Goal: Communication & Community: Answer question/provide support

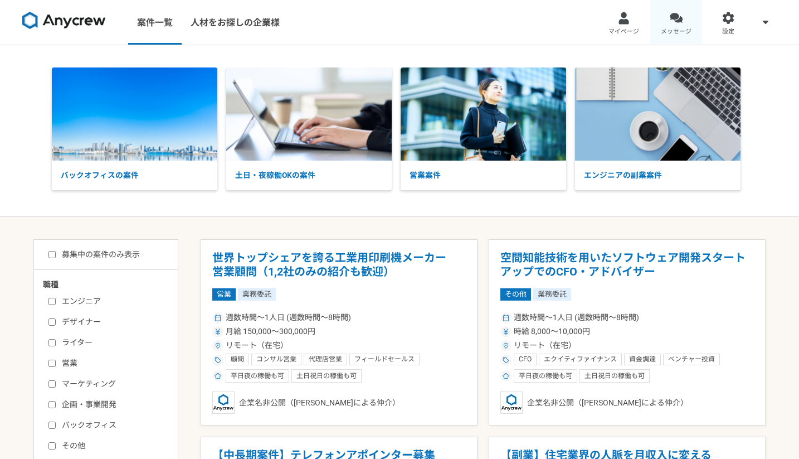
click at [693, 9] on link "メッセージ" at bounding box center [676, 22] width 52 height 45
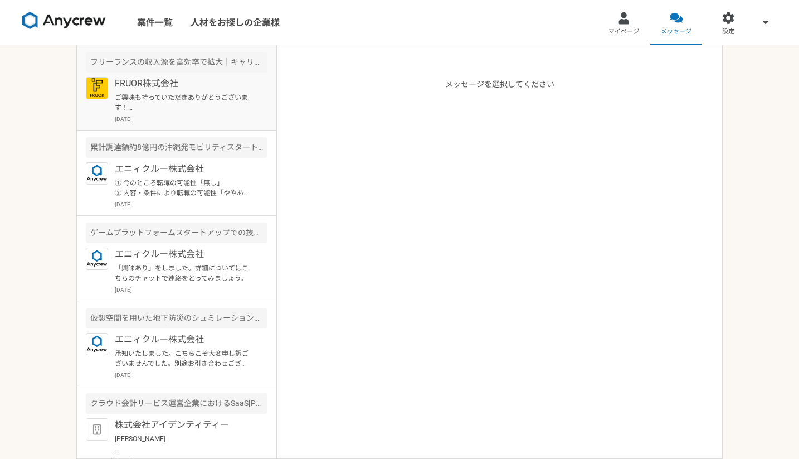
click at [159, 100] on p "ご興味も持っていただきありがとうございます！ FRUOR株式会社の[PERSON_NAME]です。 ぜひ一度オンラインにて詳細のご説明がでできればと思っており…" at bounding box center [184, 103] width 138 height 20
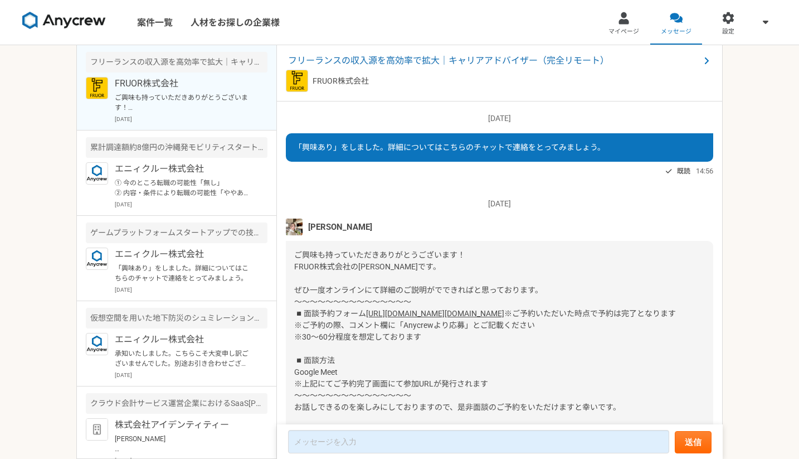
scroll to position [137, 0]
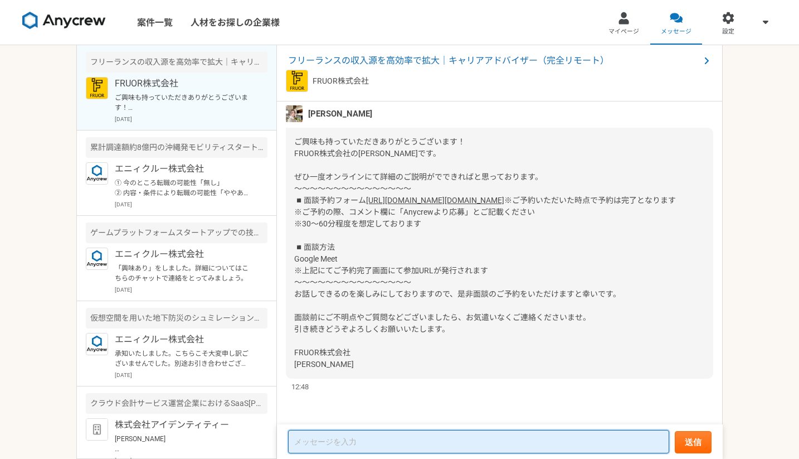
click at [368, 441] on textarea at bounding box center [478, 441] width 381 height 23
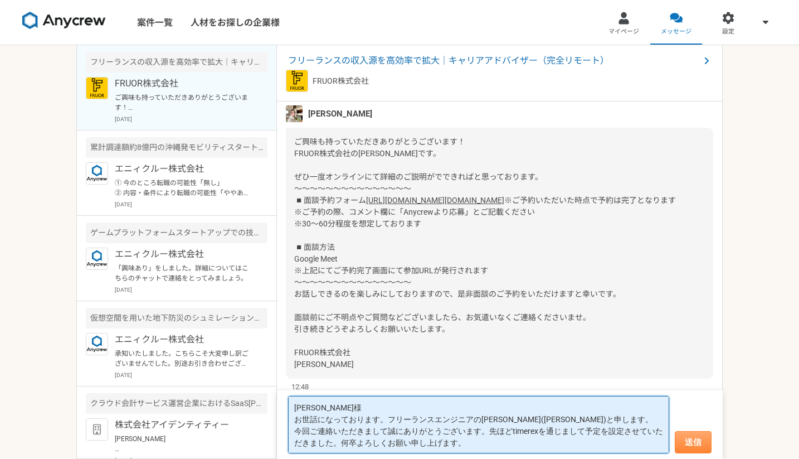
type textarea "[PERSON_NAME]様 お世話になっております。フリーランスエンジニアの[PERSON_NAME]([PERSON_NAME])と申します。 今回ご連絡…"
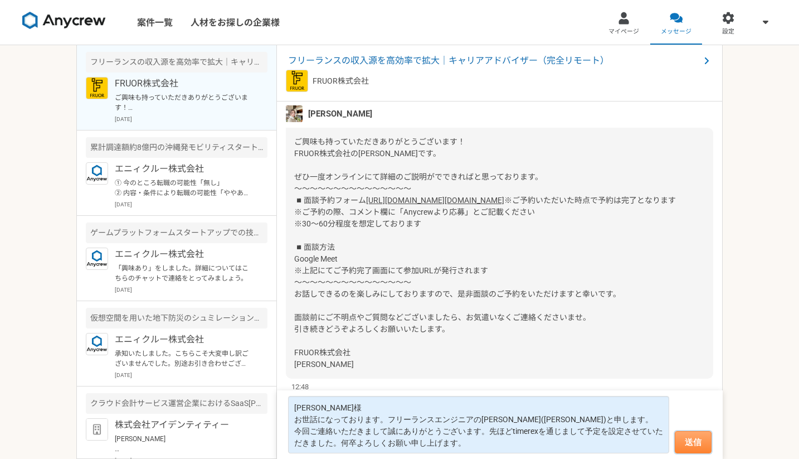
click at [692, 435] on button "送信" at bounding box center [693, 442] width 37 height 22
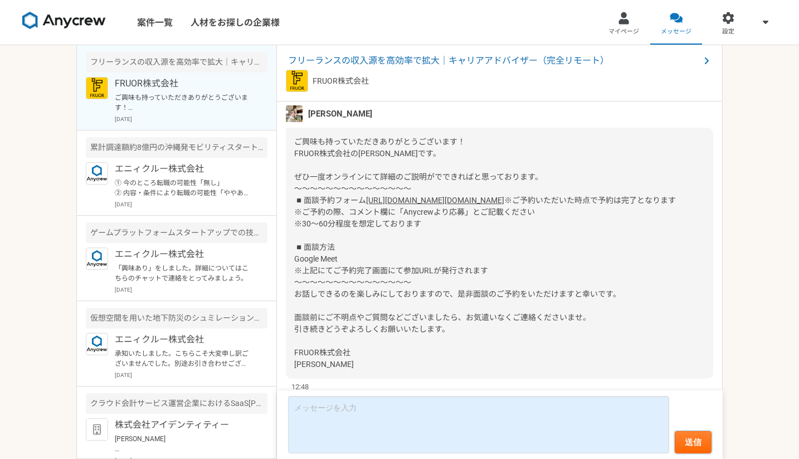
scroll to position [254, 0]
